Goal: Task Accomplishment & Management: Manage account settings

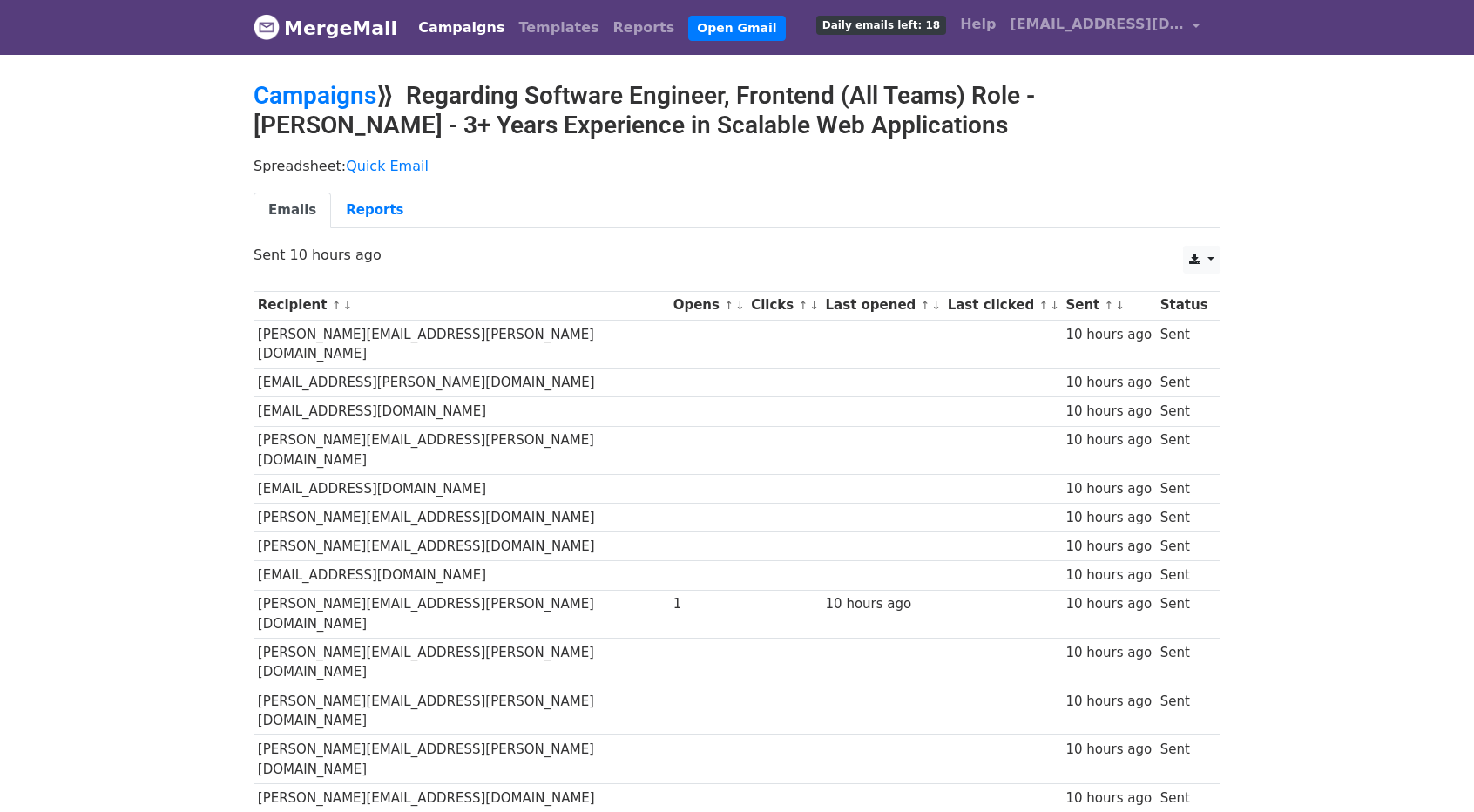
scroll to position [145, 0]
